Goal: Task Accomplishment & Management: Manage account settings

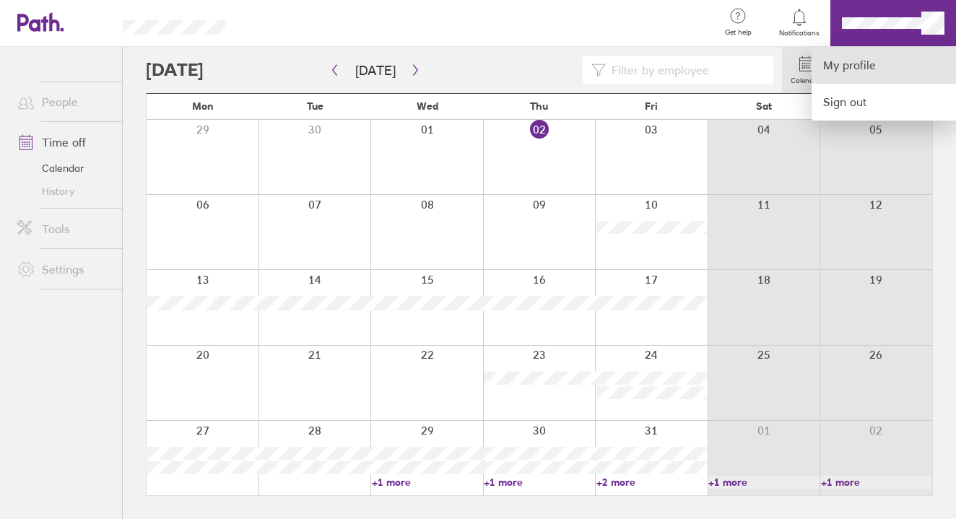
click at [865, 61] on link "My profile" at bounding box center [884, 65] width 144 height 37
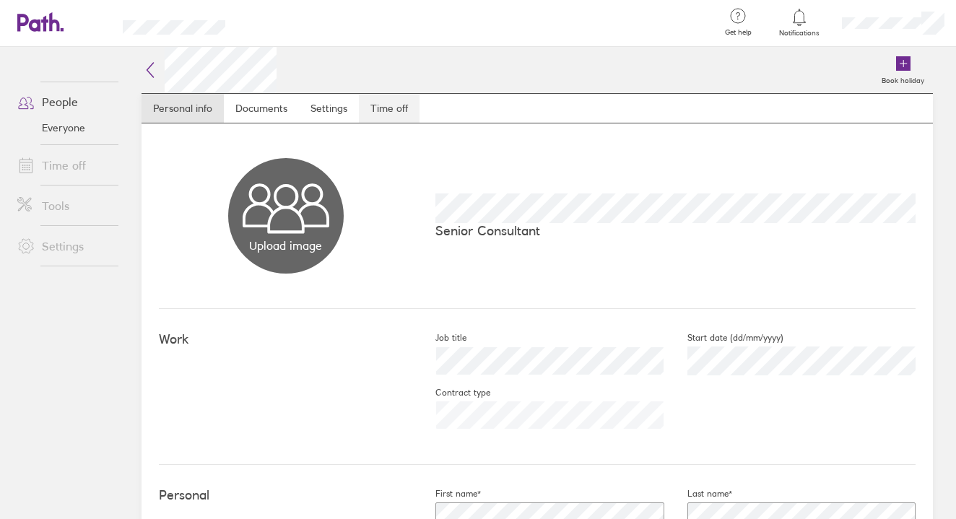
click at [395, 105] on link "Time off" at bounding box center [389, 108] width 61 height 29
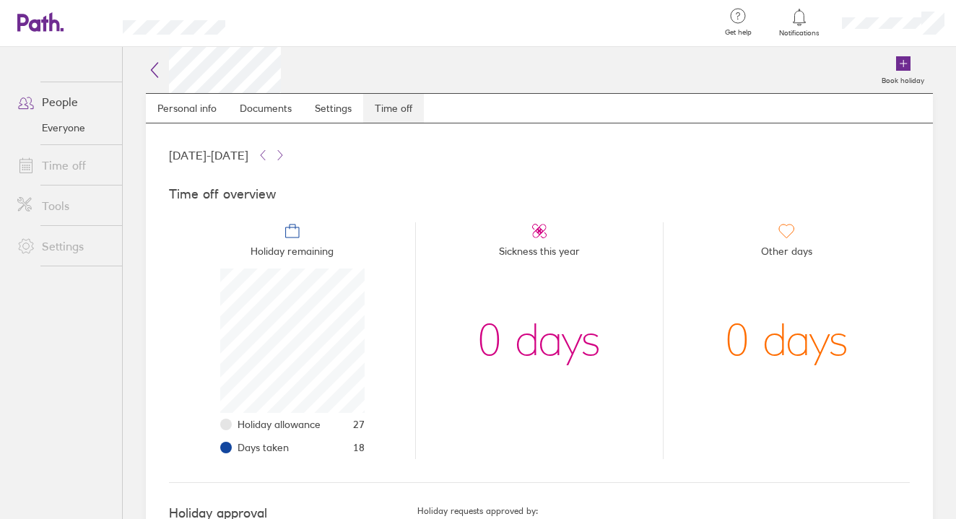
scroll to position [144, 144]
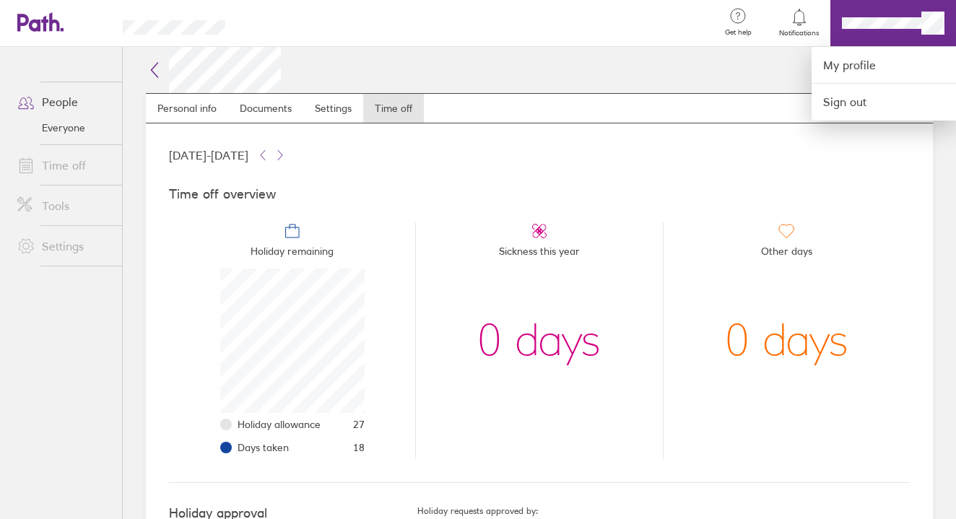
click at [759, 110] on div at bounding box center [478, 259] width 956 height 519
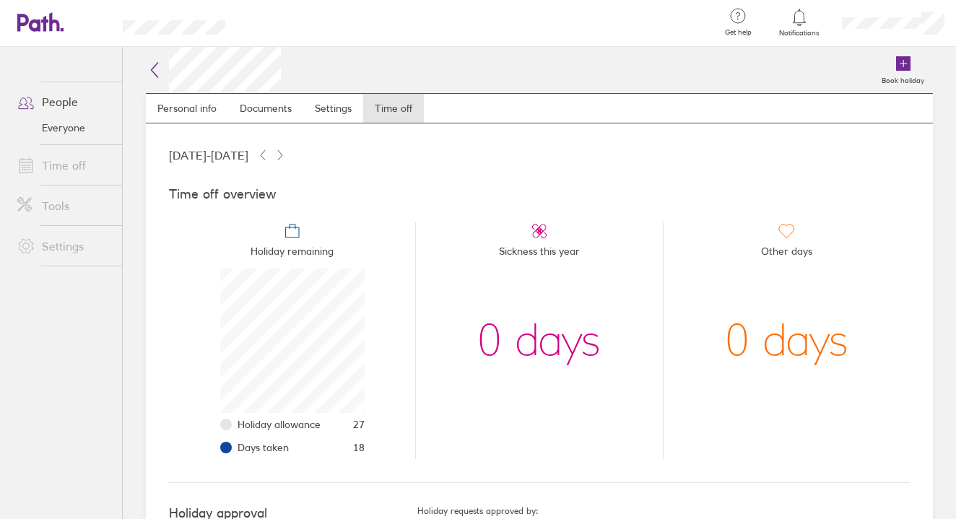
scroll to position [0, 0]
click at [69, 171] on link "Time off" at bounding box center [64, 165] width 116 height 29
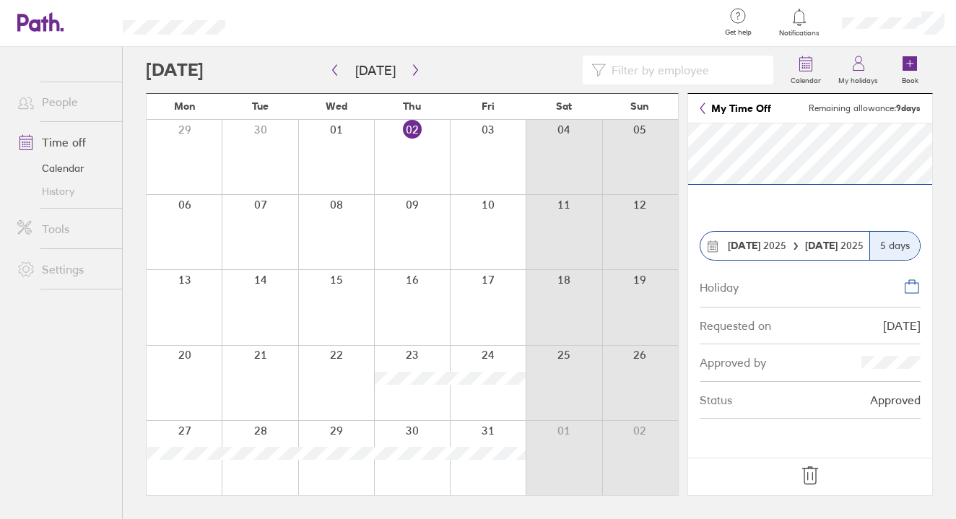
click at [807, 475] on icon at bounding box center [810, 475] width 23 height 23
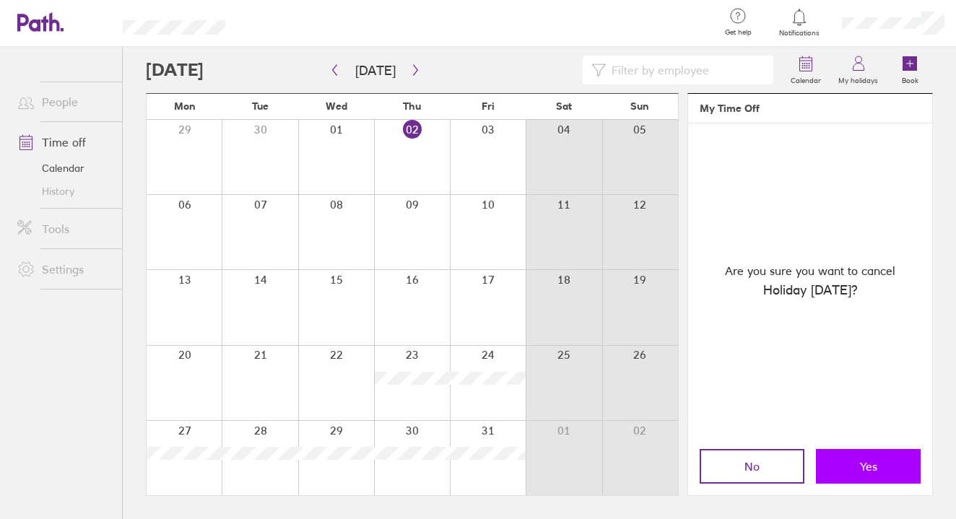
click at [857, 465] on button "Yes" at bounding box center [868, 466] width 105 height 35
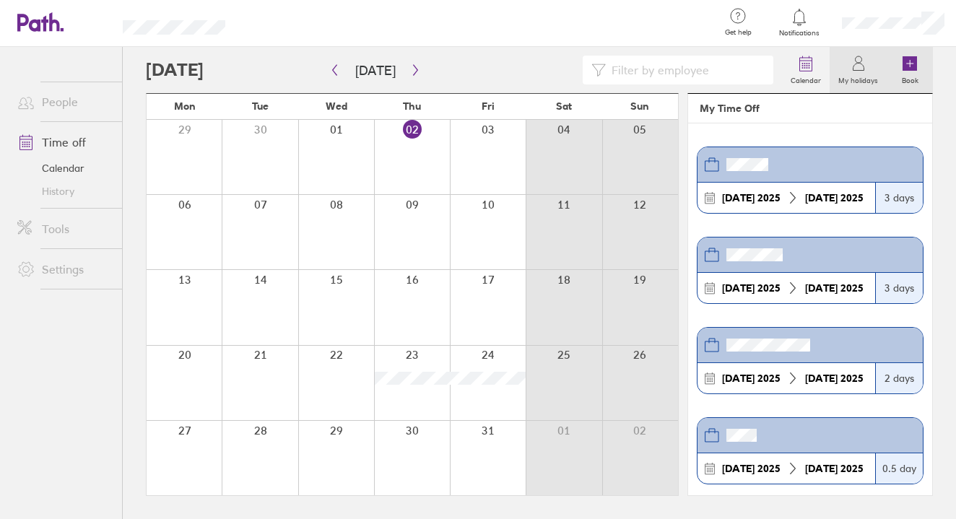
click at [902, 78] on label "Book" at bounding box center [911, 78] width 34 height 13
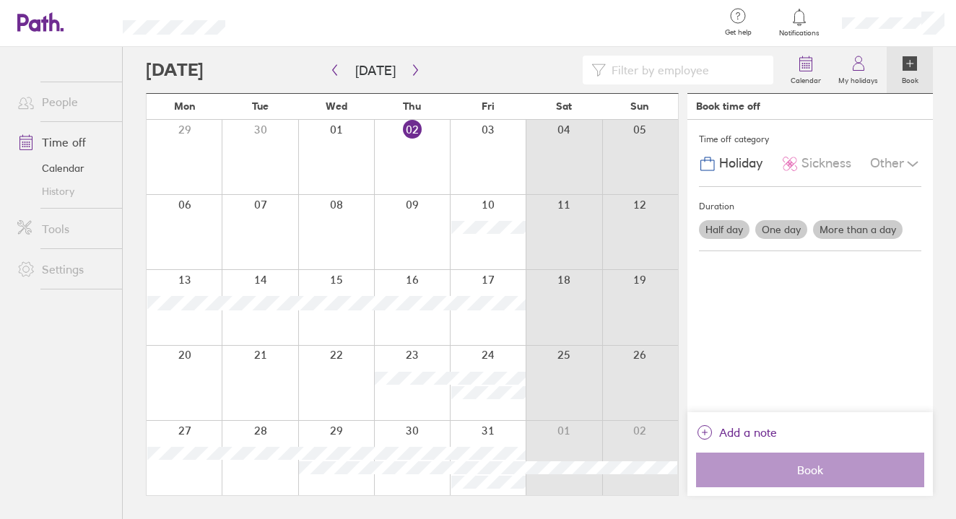
click at [397, 438] on div at bounding box center [412, 458] width 76 height 74
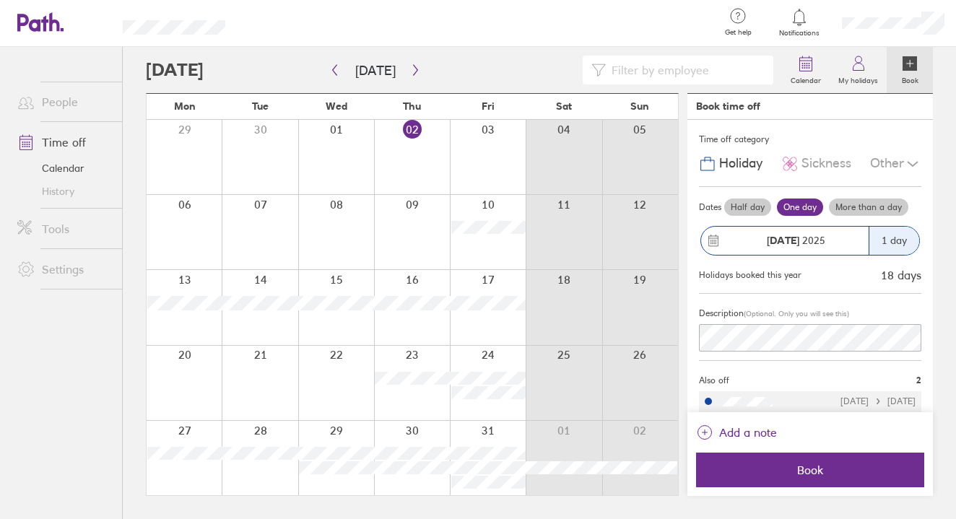
click at [417, 437] on div at bounding box center [412, 458] width 76 height 74
click at [867, 205] on label "More than a day" at bounding box center [868, 207] width 79 height 17
click at [0, 0] on input "More than a day" at bounding box center [0, 0] width 0 height 0
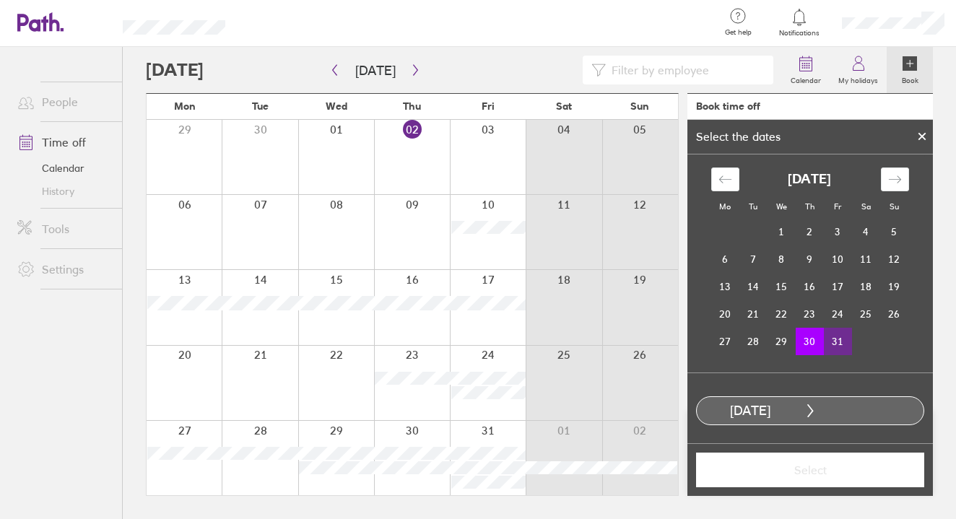
click at [850, 342] on td "31" at bounding box center [838, 341] width 28 height 27
click at [824, 467] on span "Select" at bounding box center [810, 470] width 208 height 13
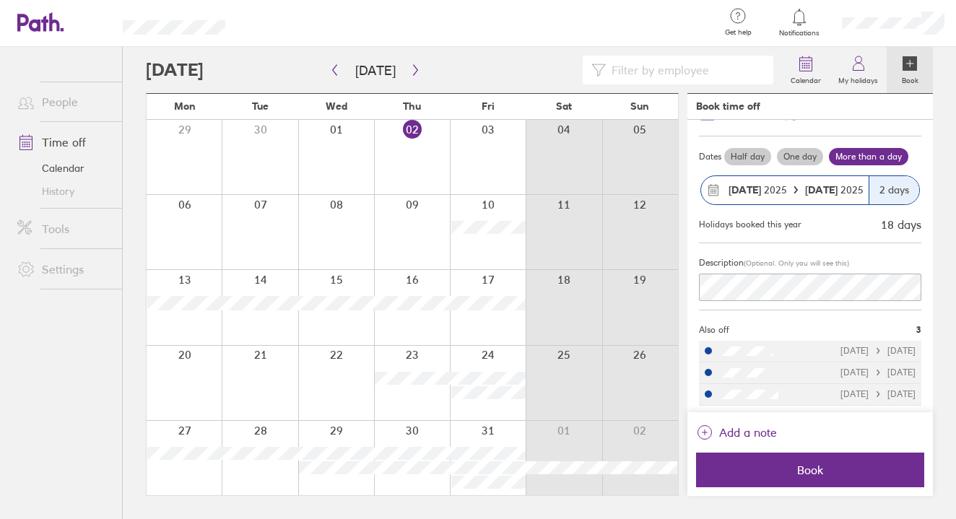
scroll to position [50, 0]
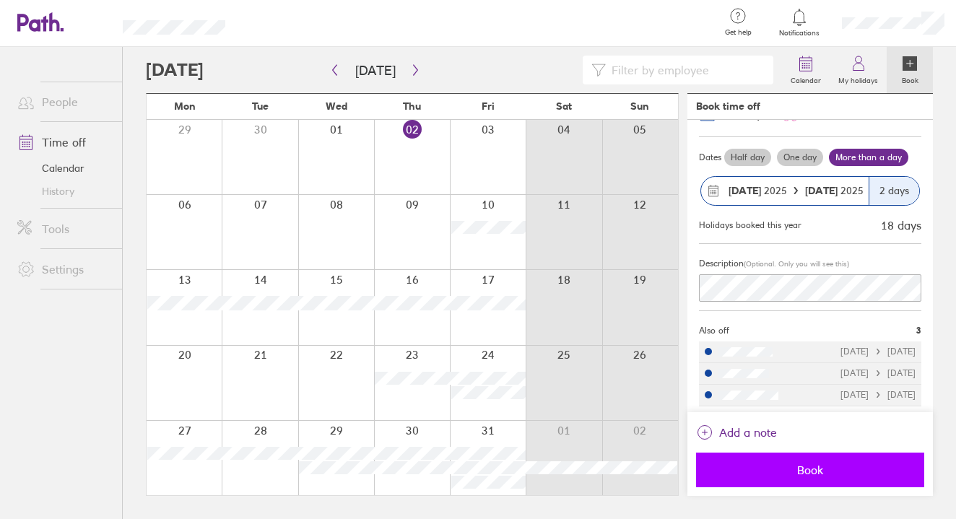
click at [817, 464] on span "Book" at bounding box center [810, 470] width 208 height 13
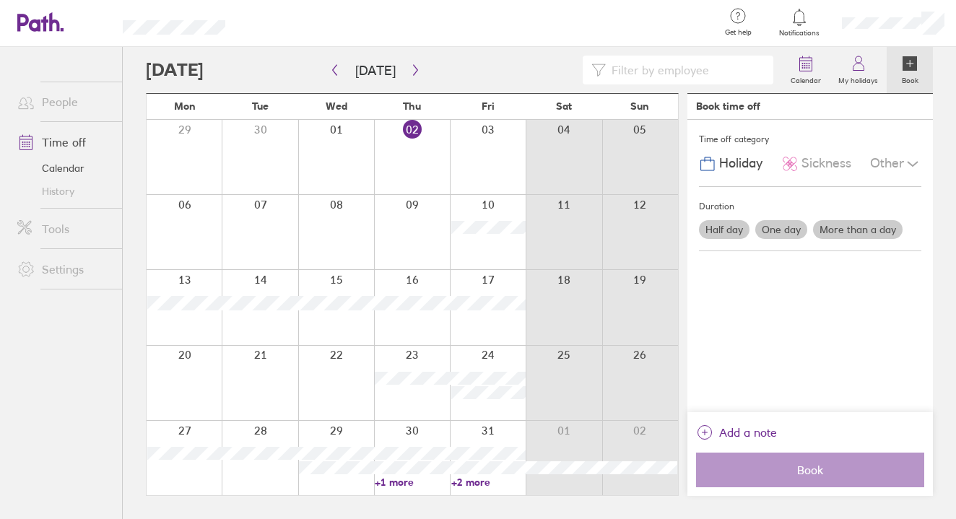
scroll to position [0, 0]
click at [874, 62] on link "My holidays" at bounding box center [858, 70] width 57 height 46
